Goal: Task Accomplishment & Management: Complete application form

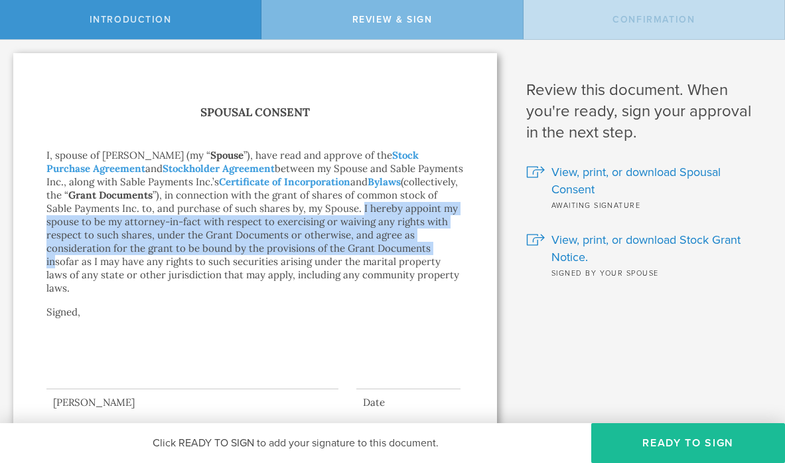
drag, startPoint x: 333, startPoint y: 208, endPoint x: 336, endPoint y: 250, distance: 41.3
click at [337, 250] on p "I, spouse of [PERSON_NAME] (my “ Spouse ”), have read and approve of the Stock …" at bounding box center [254, 222] width 417 height 146
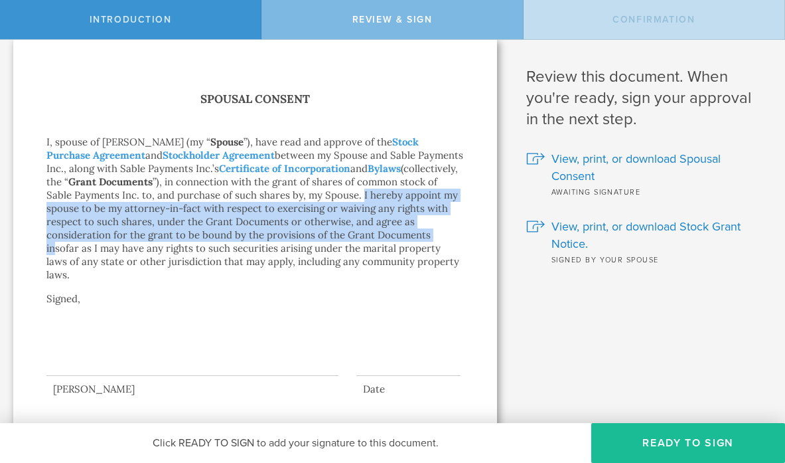
scroll to position [23, 0]
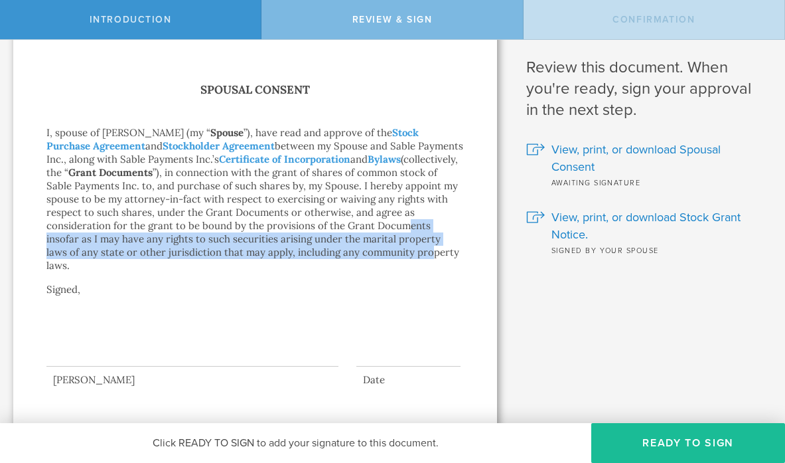
drag, startPoint x: 303, startPoint y: 226, endPoint x: 313, endPoint y: 252, distance: 27.1
click at [313, 252] on p "I, spouse of [PERSON_NAME] (my “ Spouse ”), have read and approve of the Stock …" at bounding box center [254, 199] width 417 height 146
click at [666, 438] on button "Ready to Sign" at bounding box center [688, 443] width 194 height 40
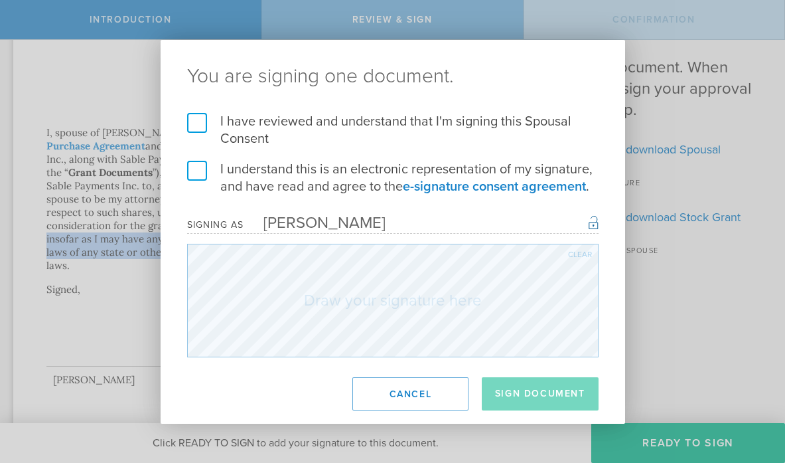
click at [195, 123] on label "I have reviewed and understand that I'm signing this Spousal Consent" at bounding box center [392, 130] width 411 height 35
click at [0, 0] on input "I have reviewed and understand that I'm signing this Spousal Consent" at bounding box center [0, 0] width 0 height 0
click at [200, 176] on label "I understand this is an electronic representation of my signature, and have rea…" at bounding box center [392, 178] width 411 height 35
click at [0, 0] on input "I understand this is an electronic representation of my signature, and have rea…" at bounding box center [0, 0] width 0 height 0
click at [611, 242] on div "I have reviewed and understand that I'm signing this Spousal Consent I understa…" at bounding box center [393, 235] width 465 height 244
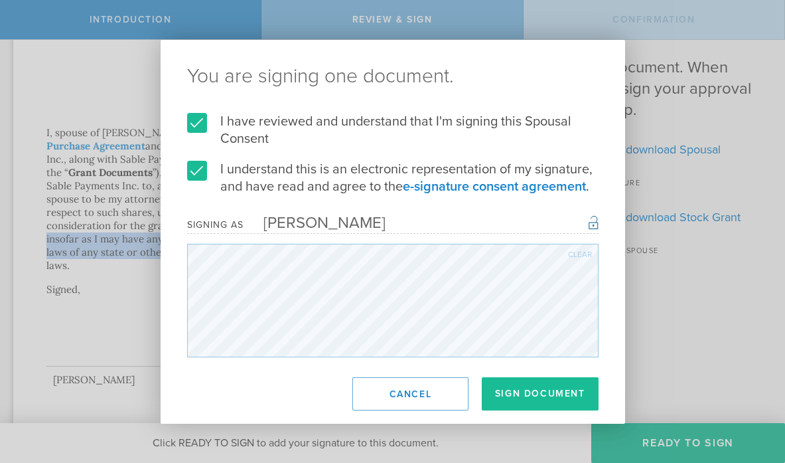
click at [581, 252] on div "Clear" at bounding box center [580, 254] width 24 height 8
click at [583, 250] on div "Clear" at bounding box center [580, 254] width 24 height 8
click at [583, 252] on div "Clear" at bounding box center [580, 254] width 24 height 8
click at [551, 392] on button "Sign Document" at bounding box center [540, 393] width 117 height 33
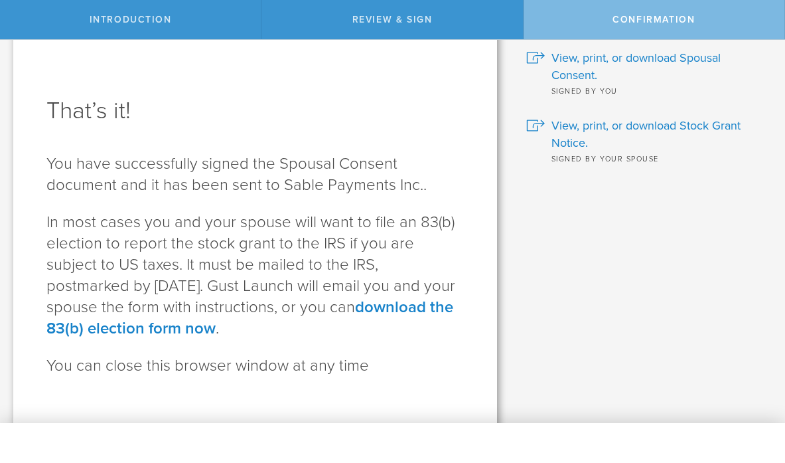
scroll to position [40, 0]
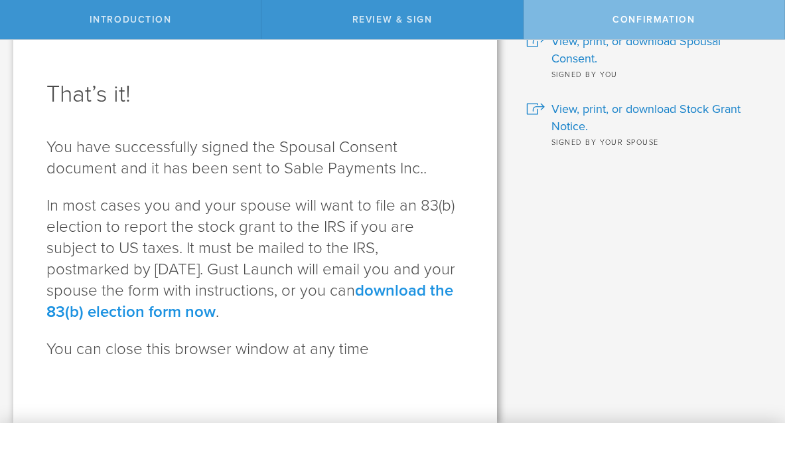
click at [392, 292] on link "download the 83(b) election form now" at bounding box center [249, 301] width 407 height 40
